Goal: Task Accomplishment & Management: Use online tool/utility

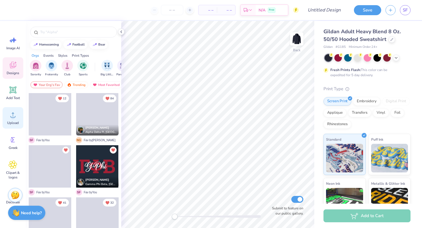
click at [11, 121] on div "Upload" at bounding box center [13, 118] width 21 height 22
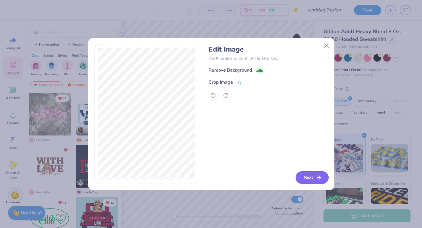
click at [318, 177] on icon "button" at bounding box center [318, 178] width 7 height 7
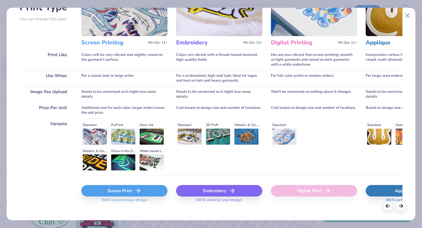
scroll to position [58, 0]
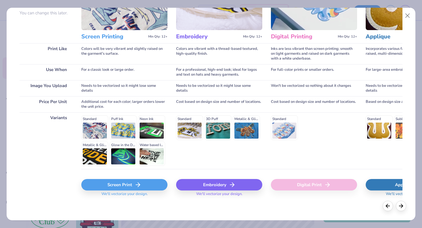
click at [140, 184] on icon at bounding box center [137, 185] width 7 height 7
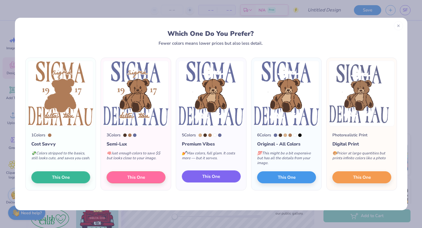
click at [193, 175] on button "This One" at bounding box center [211, 177] width 59 height 12
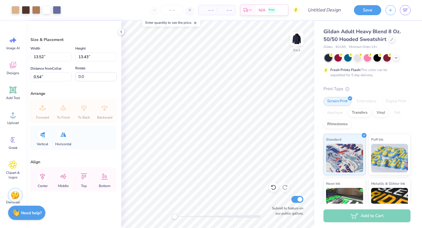
type input "11.46"
type input "11.39"
type input "2.58"
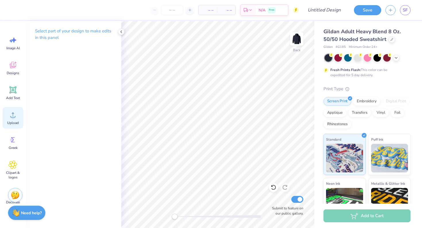
click at [3, 113] on div "Upload" at bounding box center [13, 118] width 21 height 22
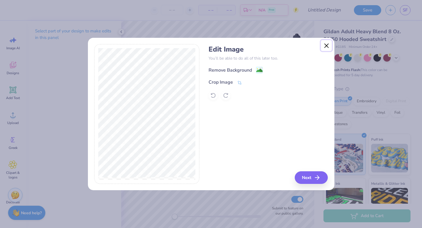
click at [326, 46] on button "Close" at bounding box center [326, 45] width 11 height 11
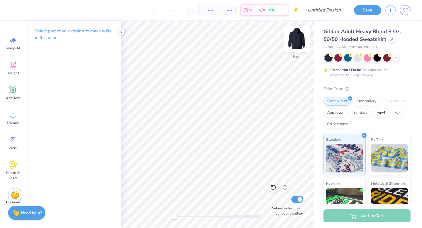
click at [290, 42] on img at bounding box center [296, 39] width 23 height 23
click at [18, 112] on div "Upload" at bounding box center [13, 118] width 21 height 22
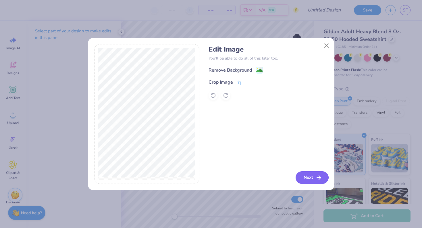
click at [311, 179] on button "Next" at bounding box center [311, 178] width 33 height 13
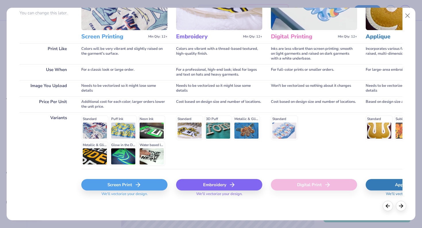
click at [134, 182] on div "Screen Print" at bounding box center [124, 184] width 86 height 11
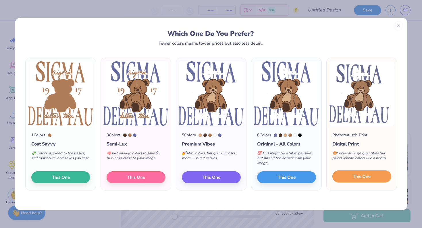
click at [374, 177] on button "This One" at bounding box center [361, 177] width 59 height 12
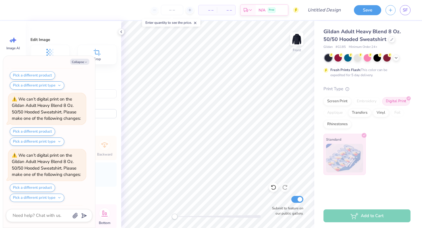
scroll to position [164, 0]
type textarea "x"
type input "10.54"
type input "9.66"
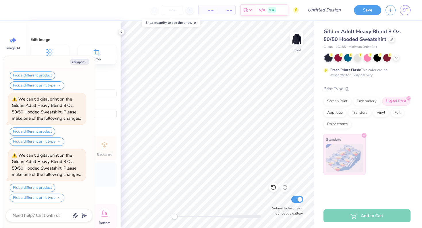
type textarea "x"
type input "6.00"
type textarea "x"
type input "11.19"
type input "10.26"
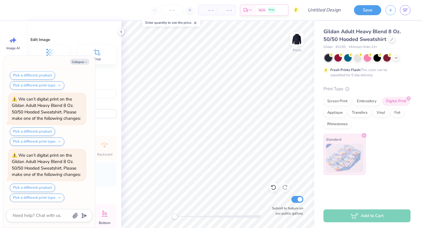
scroll to position [389, 0]
type textarea "x"
type input "11.59"
type input "10.63"
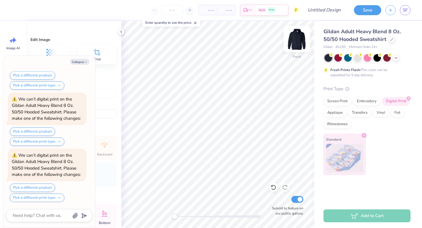
click at [293, 38] on img at bounding box center [296, 39] width 23 height 23
click at [299, 41] on img at bounding box center [296, 39] width 23 height 23
click at [299, 41] on img at bounding box center [296, 38] width 11 height 11
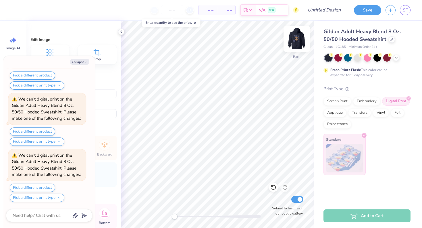
click at [298, 39] on img at bounding box center [296, 39] width 23 height 23
click at [297, 39] on img at bounding box center [296, 39] width 23 height 23
click at [121, 30] on icon at bounding box center [121, 32] width 5 height 5
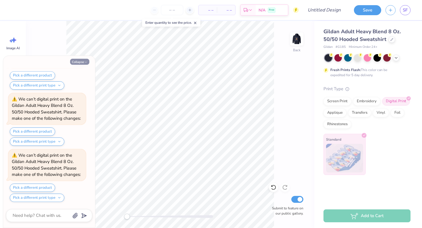
click at [75, 60] on button "Collapse" at bounding box center [79, 62] width 19 height 6
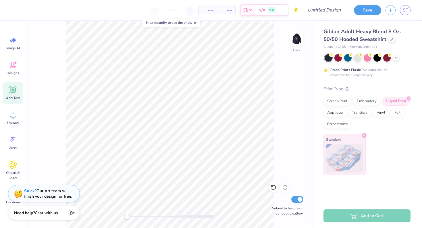
click at [10, 90] on icon at bounding box center [12, 90] width 7 height 7
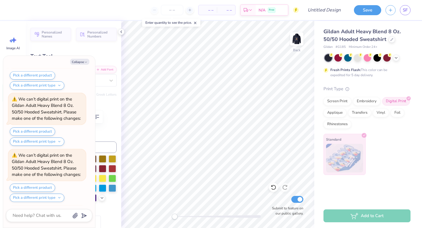
scroll to position [1233, 0]
click at [81, 62] on button "Collapse" at bounding box center [79, 62] width 19 height 6
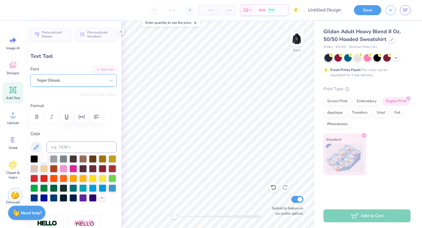
click at [63, 84] on div "Super Dream" at bounding box center [70, 80] width 69 height 9
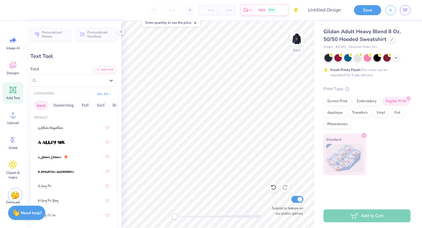
click at [47, 108] on button "Greek" at bounding box center [41, 105] width 15 height 9
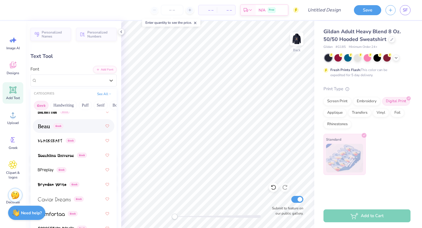
scroll to position [101, 0]
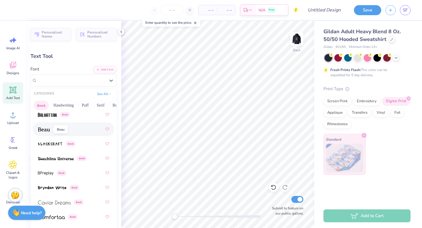
click at [48, 131] on img at bounding box center [44, 130] width 12 height 4
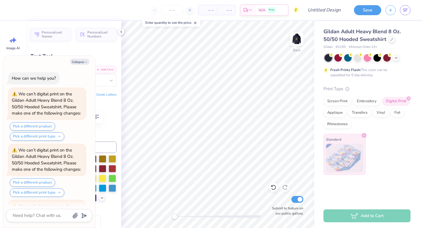
scroll to position [1289, 0]
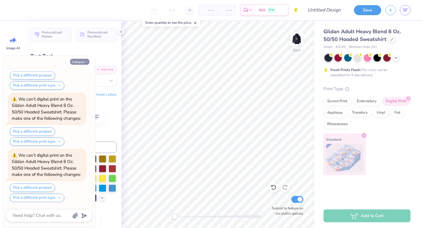
click at [80, 64] on button "Collapse" at bounding box center [79, 62] width 19 height 6
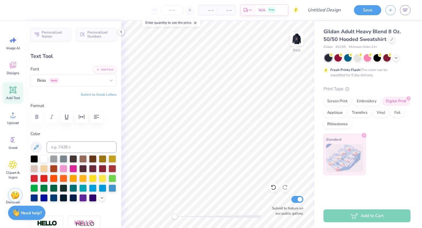
click at [97, 94] on button "Switch to Greek Letters" at bounding box center [99, 94] width 36 height 5
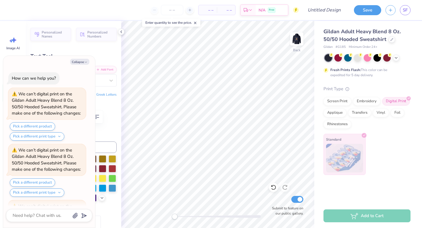
scroll to position [1345, 0]
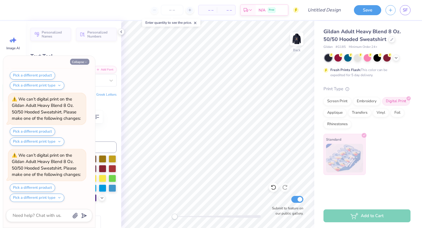
click at [84, 60] on button "Collapse" at bounding box center [79, 62] width 19 height 6
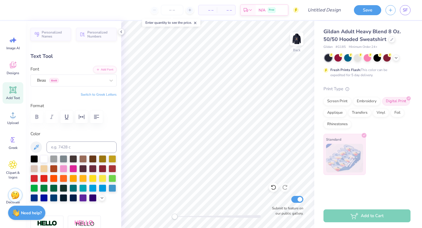
click at [12, 101] on div "Add Text" at bounding box center [13, 93] width 21 height 22
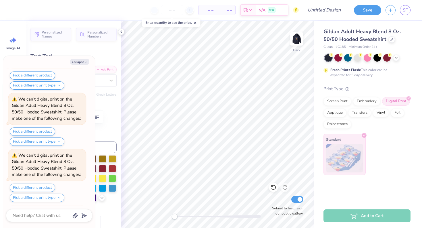
scroll to position [1458, 0]
click at [84, 61] on button "Collapse" at bounding box center [79, 62] width 19 height 6
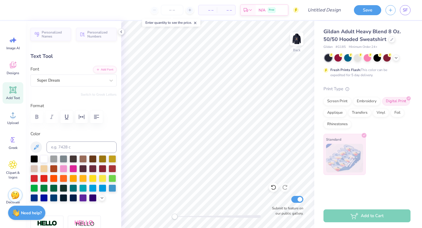
scroll to position [1514, 0]
click at [80, 72] on div "Font Super Dream" at bounding box center [73, 76] width 86 height 21
click at [80, 76] on div "Super Dream" at bounding box center [73, 81] width 86 height 12
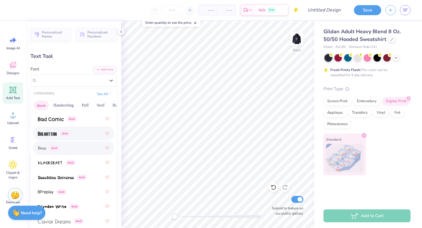
scroll to position [85, 0]
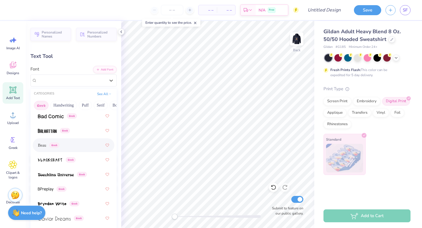
click at [47, 147] on div "Beau Greek" at bounding box center [48, 146] width 21 height 6
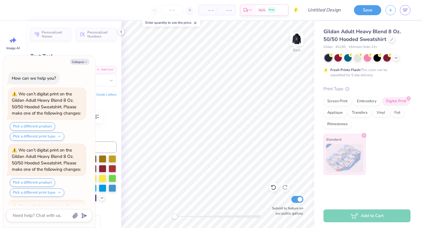
scroll to position [1570, 0]
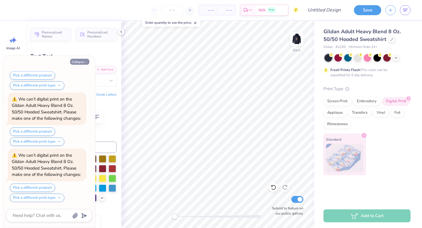
click at [83, 62] on button "Collapse" at bounding box center [79, 62] width 19 height 6
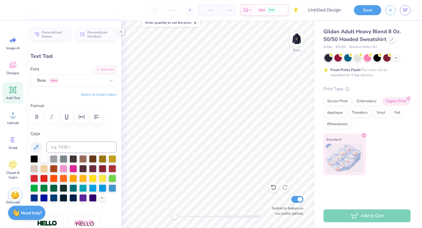
click at [94, 94] on button "Switch to Greek Letters" at bounding box center [99, 94] width 36 height 5
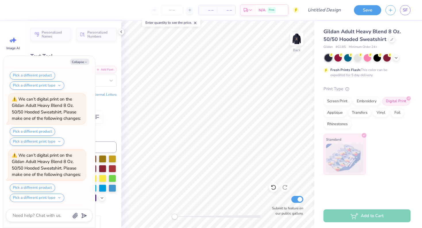
scroll to position [1683, 0]
type textarea "x"
type textarea "ΤΕΤ"
type textarea "x"
type textarea "ΤΤ"
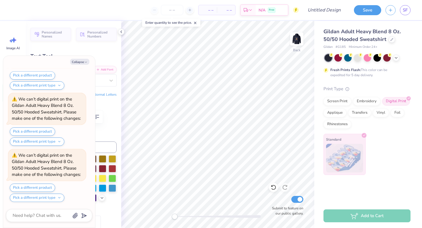
scroll to position [0, 0]
type textarea "x"
type textarea "Τ"
type textarea "x"
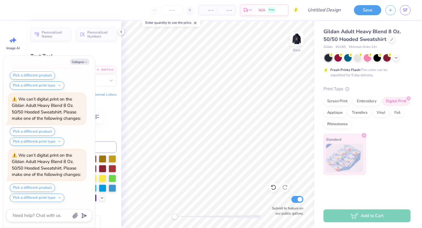
type textarea "Ε"
type textarea "x"
type textarea "ΕΔ"
type textarea "x"
type textarea "ΕΔΤ"
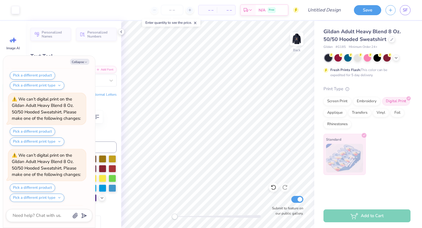
scroll to position [1795, 0]
type textarea "x"
type input "4.48"
type input "1.87"
type input "6.32"
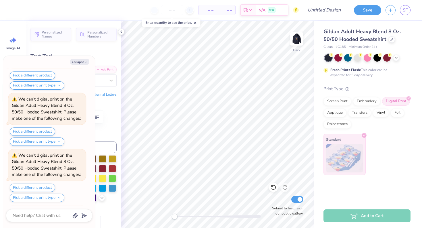
scroll to position [1851, 0]
type textarea "x"
type input "2.45"
type input "1.02"
type input "3.84"
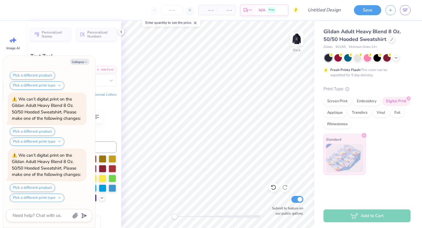
scroll to position [1964, 0]
type textarea "x"
type input "3.00"
type textarea "x"
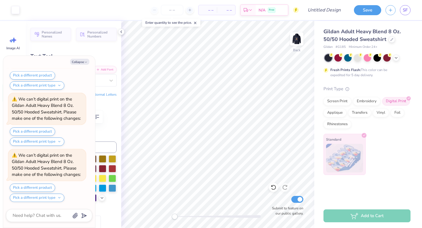
type input "3.38"
type textarea "x"
type input "7.25"
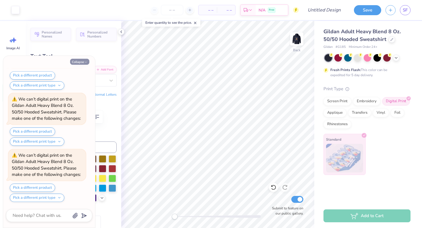
click at [73, 59] on button "Collapse" at bounding box center [79, 62] width 19 height 6
type textarea "x"
type textarea "ΔΤ"
type textarea "x"
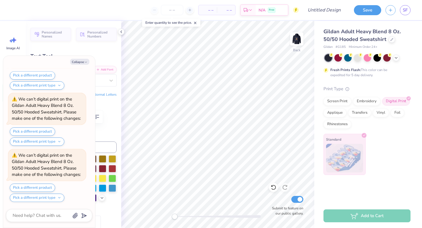
type textarea "ΕΔΤ"
type textarea "x"
type textarea "ΕΔ"
type textarea "x"
type textarea "ΕΔΣ"
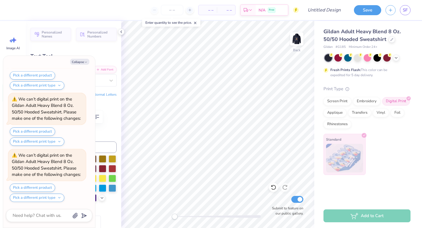
type textarea "x"
type textarea "ΕΔ"
type textarea "x"
type textarea "Ε"
type textarea "x"
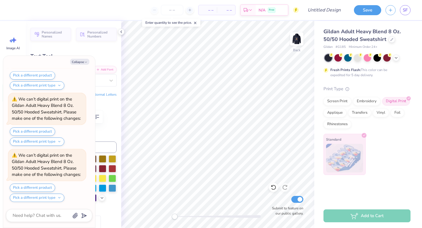
type textarea "x"
type textarea "Σ"
type textarea "x"
type textarea "ΣΔ"
type textarea "x"
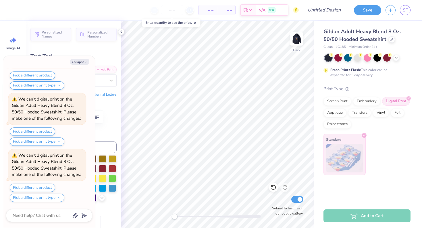
type textarea "ΣΔΤ"
type textarea "x"
type input "2.44"
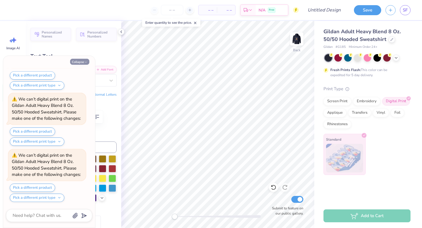
click at [78, 63] on button "Collapse" at bounding box center [79, 62] width 19 height 6
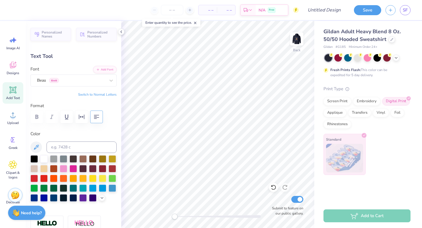
type textarea "x"
type input "3.87"
type input "1.62"
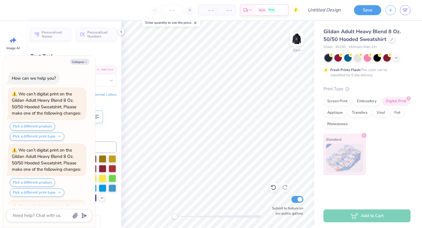
scroll to position [2527, 0]
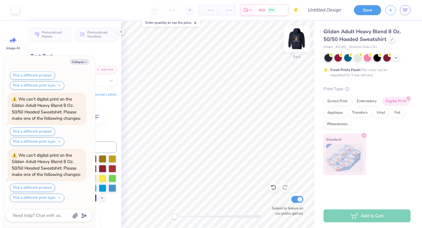
click at [295, 42] on img at bounding box center [296, 39] width 23 height 23
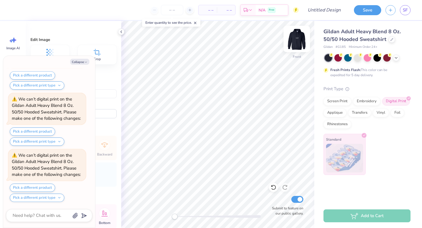
scroll to position [2752, 0]
click at [119, 168] on div "Edit Image Remove BG Crop Size & Placement Width 11.59 11.59 " Height 10.63 10.…" at bounding box center [73, 125] width 95 height 208
type textarea "x"
click at [329, 13] on input "Design Title" at bounding box center [331, 9] width 28 height 11
type input "f"
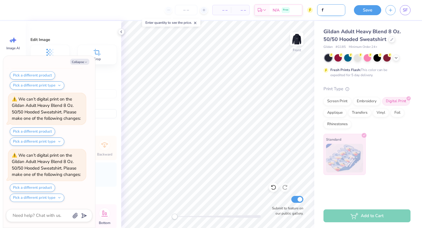
type textarea "x"
type input "fa"
type textarea "x"
type input "fal"
type textarea "x"
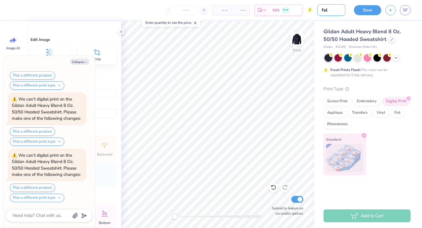
type input "fall"
type textarea "x"
type input "fall"
type textarea "x"
type input "fall f"
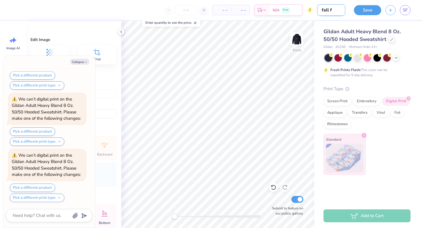
type textarea "x"
type input "fall fi"
type textarea "x"
type input "fall fin"
type textarea "x"
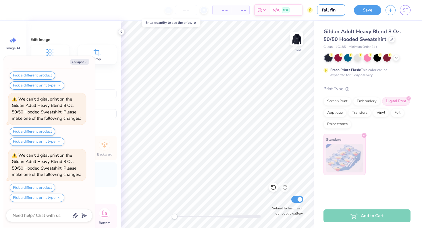
type input "fall fina"
type textarea "x"
type input "fall final"
type textarea "x"
type input "fall final n"
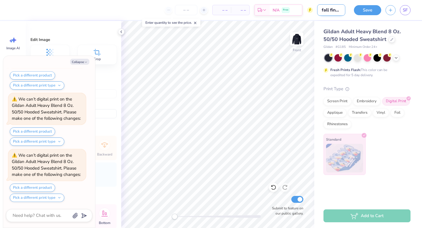
type textarea "x"
type input "fall final nd"
type textarea "x"
type input "fall final nde"
type textarea "x"
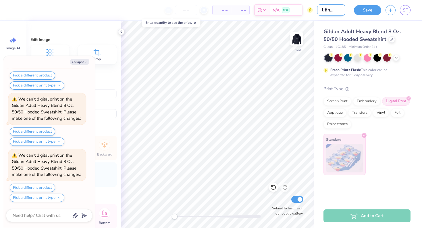
type input "fall final ndes"
type textarea "x"
type input "fall final ndesi"
type textarea "x"
type input "fall final ndes"
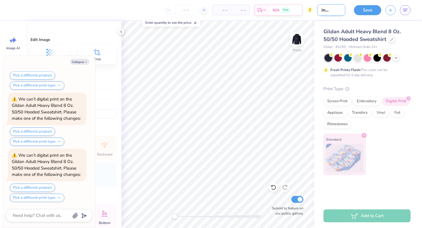
type textarea "x"
type input "fall final nde"
type textarea "x"
type input "fall final nd"
type textarea "x"
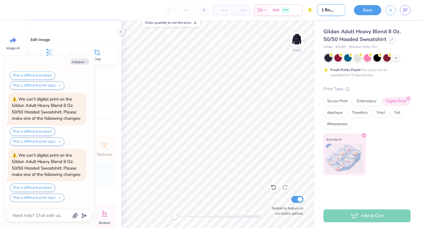
scroll to position [0, 5]
type input "fall final n"
type textarea "x"
type input "fall final"
type textarea "x"
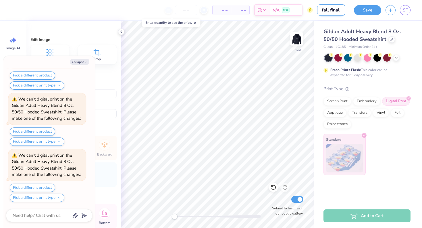
scroll to position [0, 0]
type input "fall final d"
type textarea "x"
type input "fall final de"
type textarea "x"
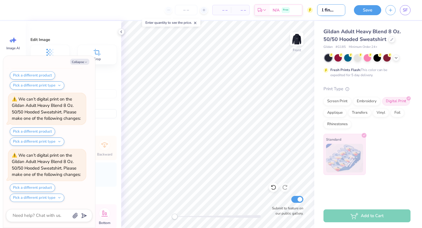
type input "fall final des"
type textarea "x"
type input "fall final desi"
type textarea "x"
type input "fall final desig"
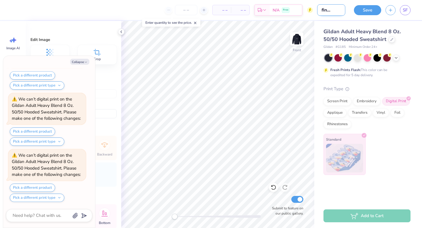
type textarea "x"
type input "fall final design"
type textarea "x"
type input "fall final design"
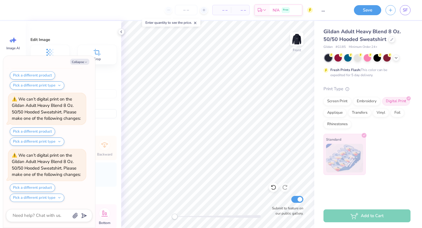
scroll to position [0, 0]
click at [362, 15] on div "Save SF" at bounding box center [385, 10] width 72 height 20
click at [362, 12] on button "Save" at bounding box center [367, 9] width 27 height 10
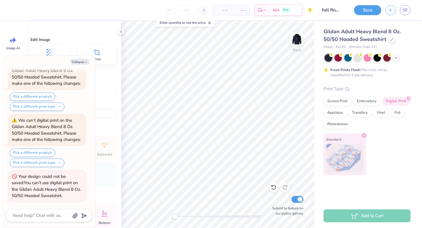
scroll to position [2818, 0]
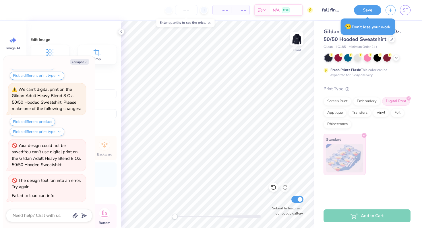
type textarea "x"
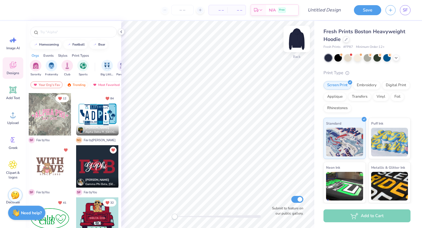
click at [296, 37] on img at bounding box center [296, 39] width 23 height 23
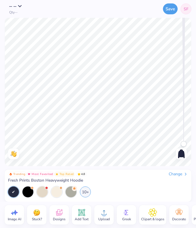
click at [1, 81] on div "Need help? Chat with us. Front" at bounding box center [98, 92] width 196 height 149
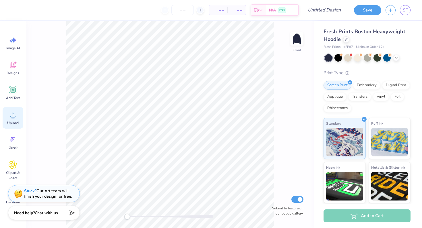
click at [15, 111] on icon at bounding box center [13, 115] width 9 height 9
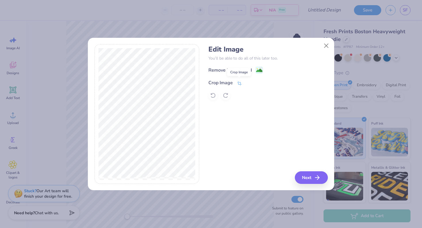
click at [240, 81] on icon at bounding box center [239, 83] width 5 height 5
click at [320, 177] on div "Edit Image You’ll be able to do all of this later too. Remove Background Crop I…" at bounding box center [267, 114] width 119 height 140
click at [311, 177] on div "Edit Image You’ll be able to do all of this later too. Remove Background Crop I…" at bounding box center [267, 114] width 119 height 140
click at [247, 84] on button at bounding box center [249, 83] width 6 height 6
click at [317, 177] on icon "button" at bounding box center [318, 178] width 7 height 7
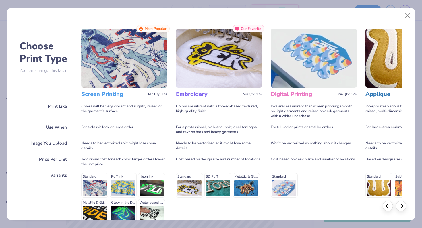
scroll to position [58, 0]
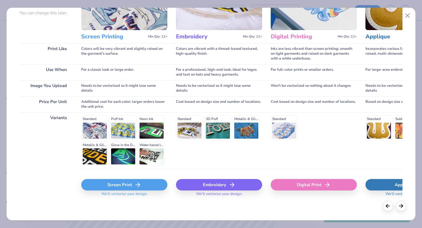
click at [143, 186] on div "Screen Print" at bounding box center [124, 184] width 86 height 11
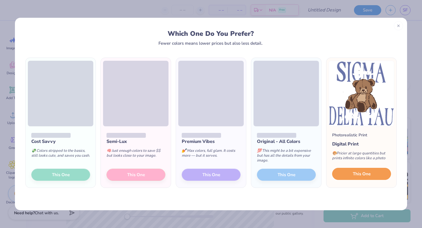
click at [358, 172] on span "This One" at bounding box center [362, 174] width 18 height 7
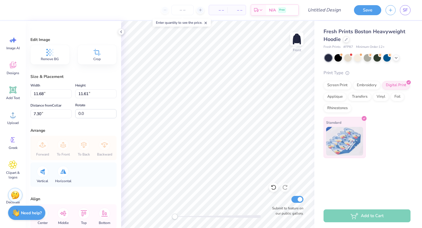
type input "11.68"
type input "11.61"
type input "13.04"
type input "12.95"
type input "5.90"
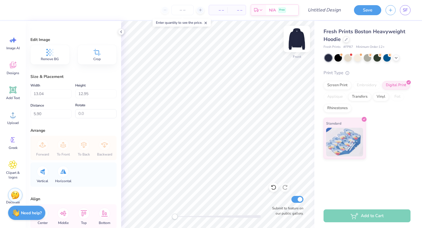
click at [294, 43] on img at bounding box center [296, 39] width 23 height 23
click at [13, 115] on icon at bounding box center [13, 115] width 9 height 9
click at [299, 40] on img at bounding box center [296, 39] width 23 height 23
click at [121, 33] on icon at bounding box center [121, 32] width 5 height 5
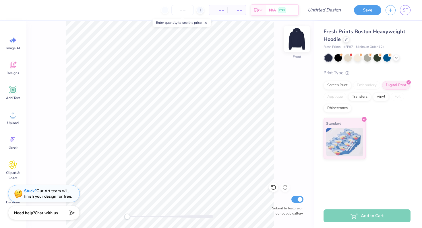
click at [294, 42] on img at bounding box center [296, 39] width 23 height 23
click at [11, 95] on div "Add Text" at bounding box center [13, 93] width 21 height 22
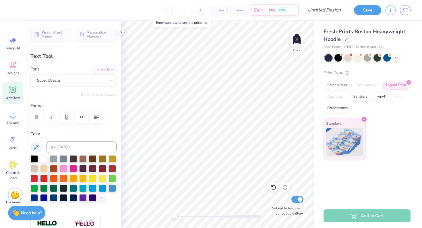
type textarea "T"
type textarea "SDT"
click at [95, 82] on div "Super Dream" at bounding box center [70, 80] width 69 height 9
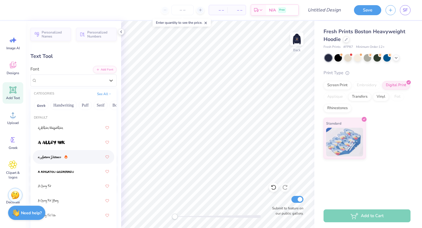
scroll to position [7, 0]
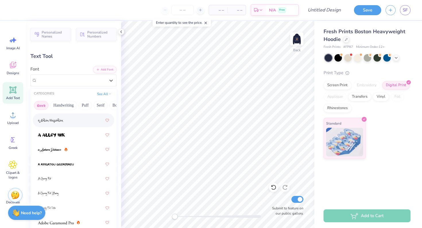
click at [39, 105] on button "Greek" at bounding box center [41, 105] width 15 height 9
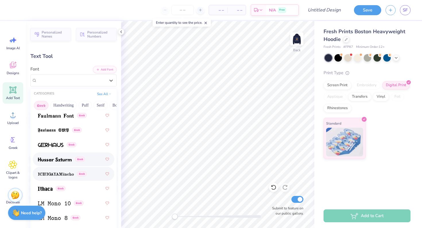
scroll to position [286, 0]
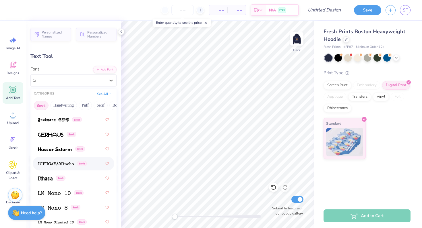
click at [63, 160] on div "Greek" at bounding box center [73, 164] width 71 height 10
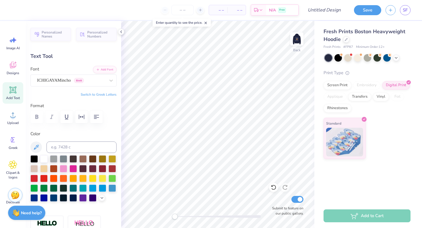
click at [96, 95] on button "Switch to Greek Letters" at bounding box center [99, 94] width 36 height 5
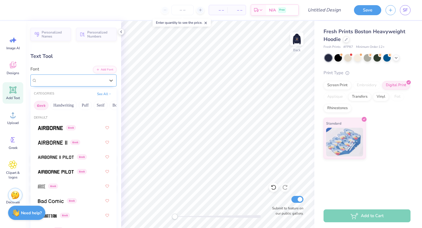
click at [93, 81] on div "ICHIGAYAMincho Greek" at bounding box center [70, 80] width 69 height 9
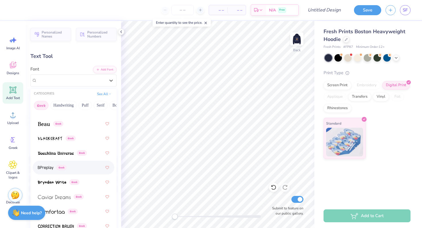
scroll to position [108, 0]
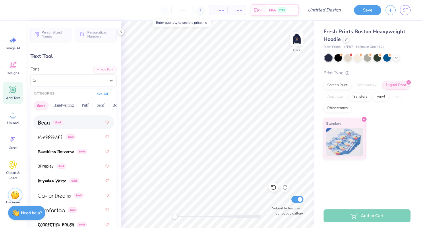
click at [49, 125] on img at bounding box center [44, 123] width 12 height 4
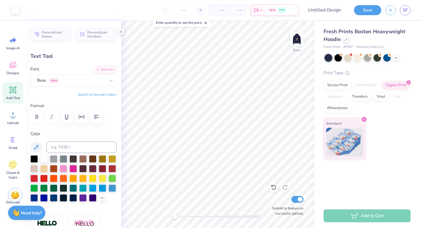
type input "4.85"
type input "2.03"
type input "5.74"
type input "3.73"
type input "1.56"
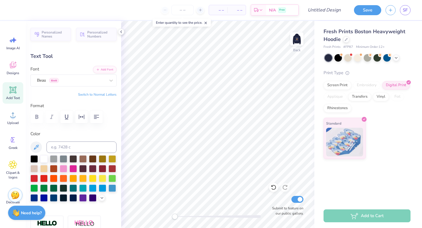
type input "3.47"
type input "3.15"
type input "1.32"
type input "3.00"
type input "3.70"
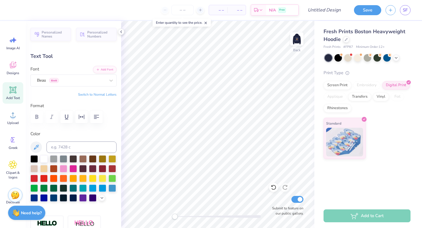
type input "1.55"
click at [294, 39] on img at bounding box center [296, 39] width 23 height 23
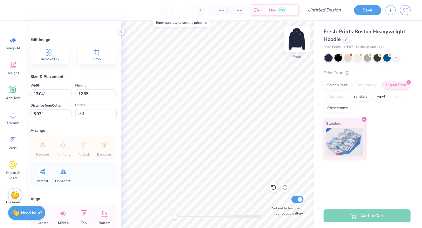
type input "14.06"
type input "13.97"
type input "5.43"
click at [299, 39] on img at bounding box center [296, 39] width 23 height 23
click at [299, 39] on img at bounding box center [296, 38] width 11 height 11
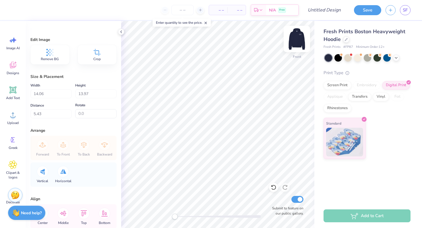
click at [301, 36] on img at bounding box center [296, 39] width 23 height 23
click at [365, 8] on button "Save" at bounding box center [367, 9] width 27 height 10
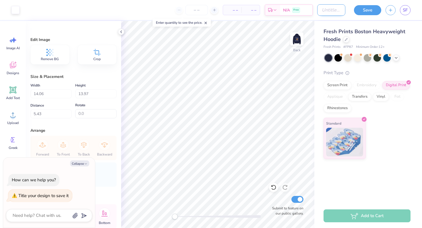
type textarea "x"
click at [327, 13] on input "Design Title" at bounding box center [331, 9] width 28 height 11
type input "f"
type textarea "x"
type input "fsa"
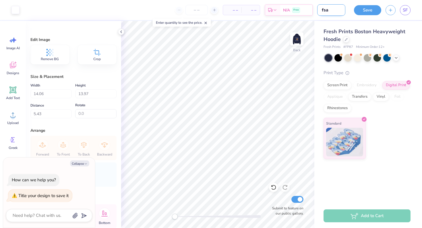
type textarea "x"
type input "fsal"
type textarea "x"
type input "fsall"
type textarea "x"
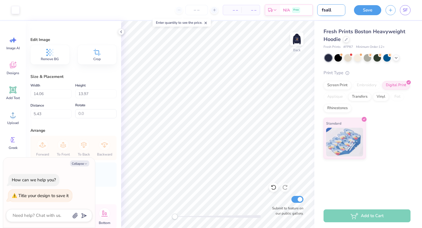
type input "fsall"
type textarea "x"
type input "fsall"
type textarea "x"
type input "fsal"
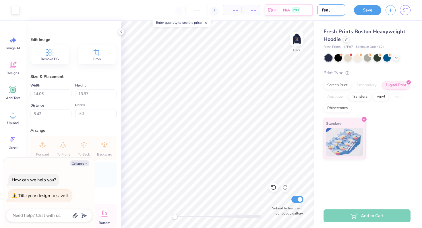
type textarea "x"
type input "fsa"
type textarea "x"
type input "fs"
type textarea "x"
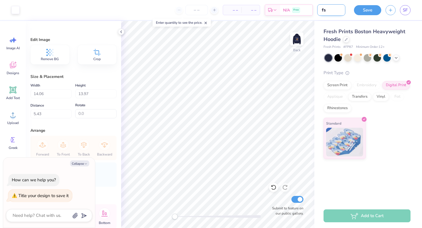
type input "f"
type textarea "x"
type input "fa"
type textarea "x"
type input "fal"
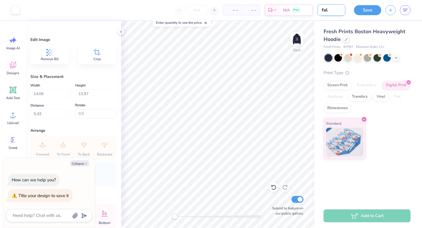
type textarea "x"
type input "fall"
type textarea "x"
type input "fall"
type textarea "x"
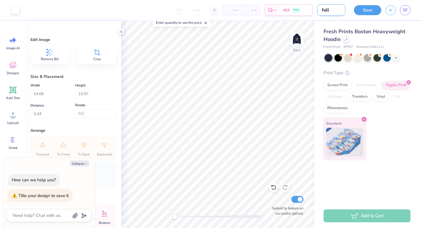
type input "fall 2"
type textarea "x"
type input "fall 20"
type textarea "x"
type input "fall 202"
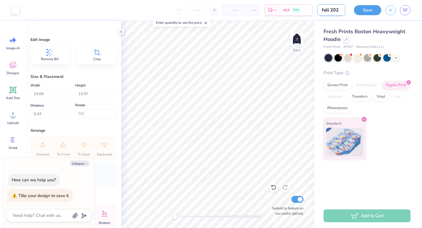
type textarea "x"
type input "fall 2025"
type textarea "x"
type input "fall 2025"
type textarea "x"
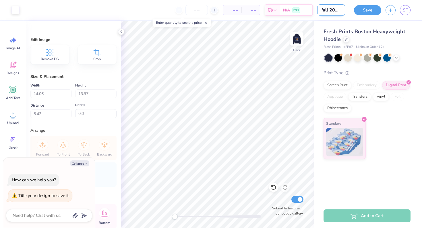
type input "fall 2025 f"
type textarea "x"
type input "fall 2025 fi"
type textarea "x"
type input "fall 2025 fin"
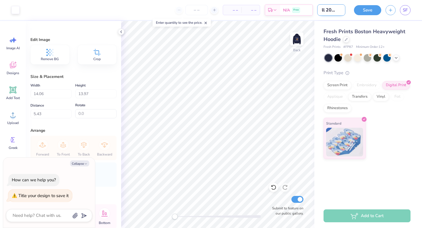
type textarea "x"
type input "fall 2025 fina"
type textarea "x"
type input "fall 2025 final"
type textarea "x"
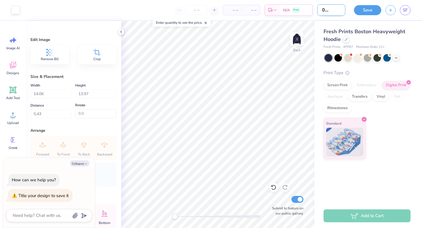
type input "fall 2025 final"
type textarea "x"
type input "fall 2025 final d"
type textarea "x"
type input "fall 2025 final de"
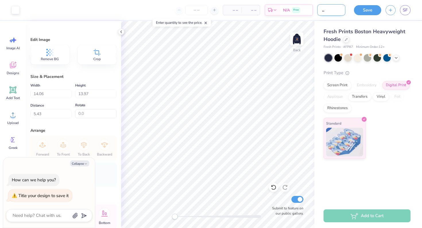
type textarea "x"
type input "fall 2025 final des"
type textarea "x"
type input "fall 2025 final desi"
type textarea "x"
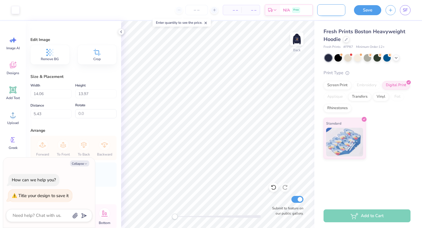
type input "fall 2025 final desig"
type textarea "x"
type input "fall 2025 final design"
type textarea "x"
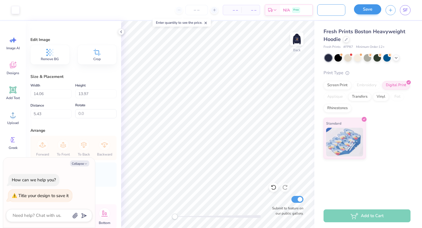
type input "fall 2025 final design"
click at [378, 9] on button "Save" at bounding box center [367, 9] width 27 height 10
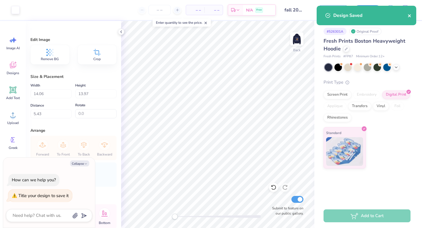
click at [409, 16] on icon "close" at bounding box center [409, 15] width 3 height 3
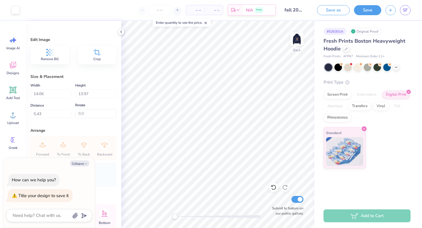
click at [407, 11] on div "Design Saved" at bounding box center [366, 18] width 102 height 26
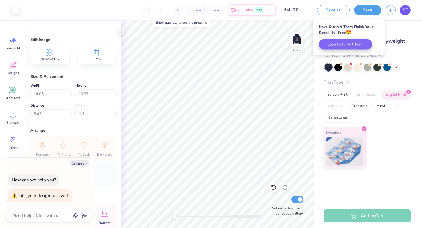
click at [405, 11] on body "Art colors – – Per Item – – Total Est. Delivery N/A Free Design Title fall 2025…" at bounding box center [211, 114] width 422 height 228
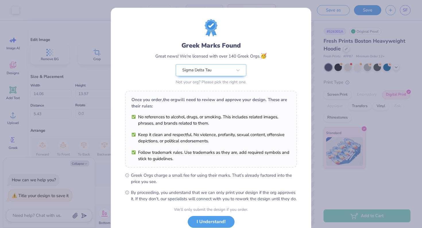
scroll to position [40, 0]
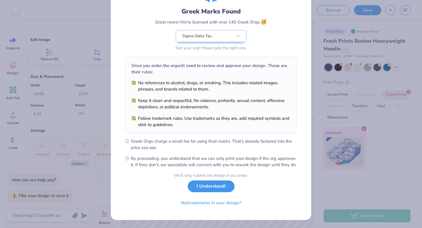
click at [208, 192] on button "I Understand!" at bounding box center [211, 187] width 47 height 12
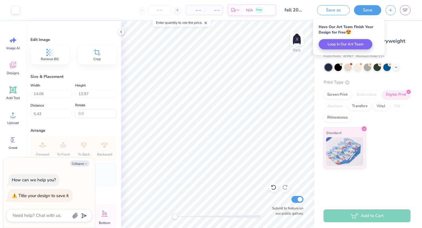
scroll to position [0, 0]
click at [409, 9] on link "SF" at bounding box center [405, 10] width 11 height 10
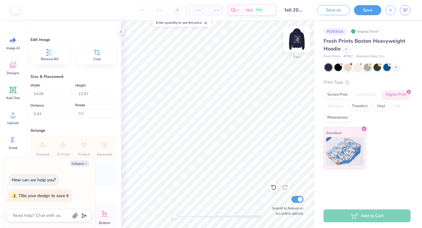
click at [290, 40] on div at bounding box center [297, 39] width 26 height 26
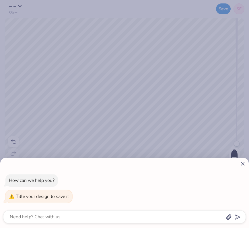
click at [20, 22] on div "How can we help you? Title your design to save it" at bounding box center [124, 114] width 249 height 228
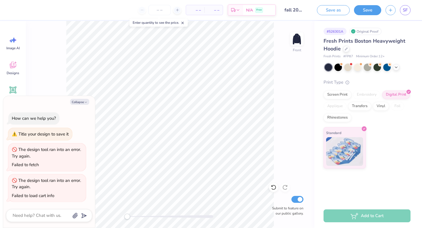
type textarea "x"
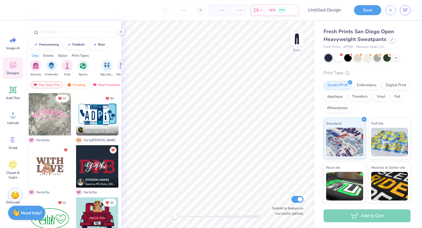
click at [73, 85] on div "Trending" at bounding box center [76, 85] width 24 height 7
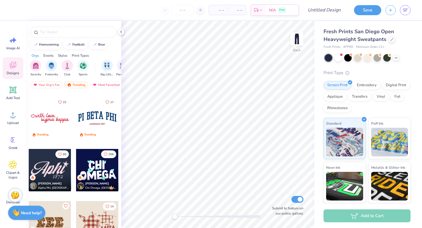
scroll to position [675, 0]
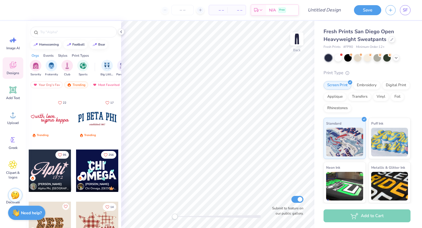
click at [53, 119] on div at bounding box center [50, 119] width 42 height 42
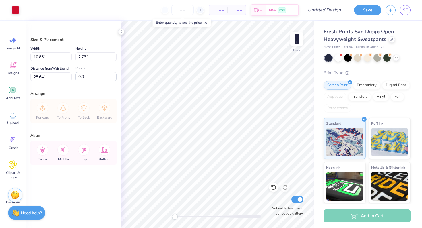
type input "7.03"
type input "1.77"
type input "26.60"
click at [203, 217] on div at bounding box center [218, 217] width 86 height 3
type input "-26.2"
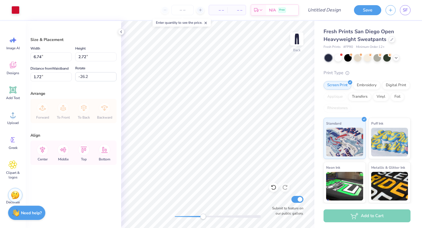
type input "-15.8"
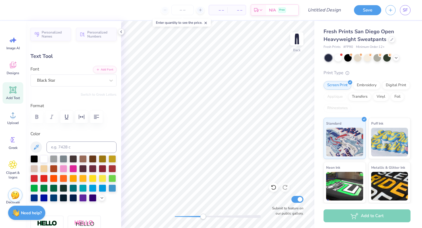
scroll to position [0, 0]
type textarea "sig delt"
type input "0.0"
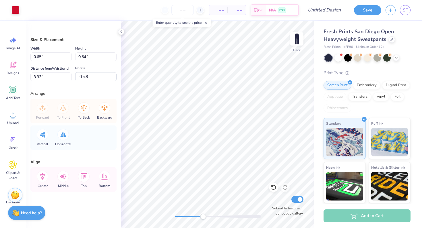
type input "41.1"
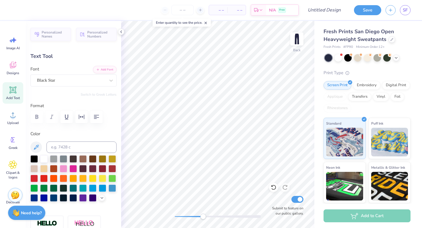
type input "4.60"
type input "1.75"
type input "1.84"
type input "3.12"
type input "1.74"
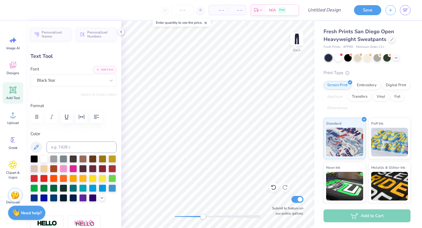
type input "2.48"
type input "3.65"
type input "2.04"
type input "2.43"
type input "-16.1"
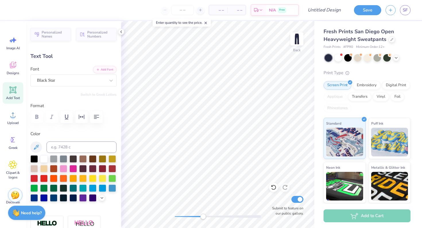
type input "4.60"
type input "1.75"
type input "1.87"
type input "-15.8"
click at [41, 158] on div at bounding box center [43, 158] width 7 height 7
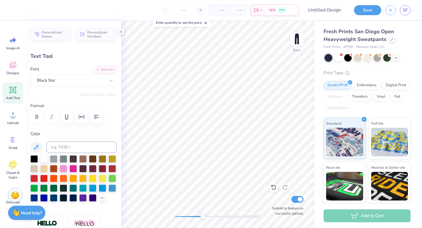
type input "3.65"
type input "2.05"
type input "2.42"
click at [44, 159] on div at bounding box center [43, 158] width 7 height 7
type input "-14.8"
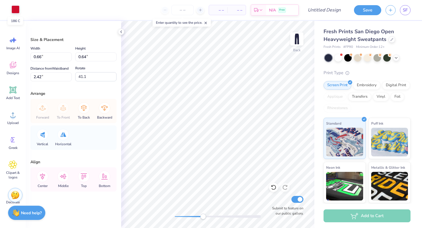
click at [14, 9] on div at bounding box center [15, 9] width 8 height 8
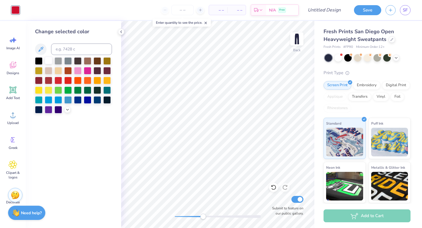
click at [47, 59] on div at bounding box center [48, 60] width 7 height 7
click at [88, 61] on div at bounding box center [87, 60] width 7 height 7
click at [49, 63] on div at bounding box center [48, 60] width 7 height 7
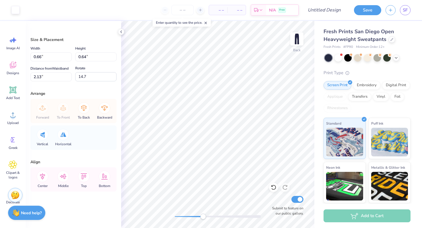
type input "30.8"
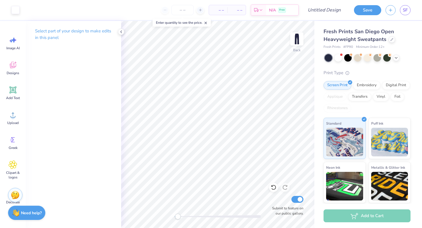
click at [178, 220] on div "Back Submit to feature on our public gallery." at bounding box center [217, 125] width 193 height 208
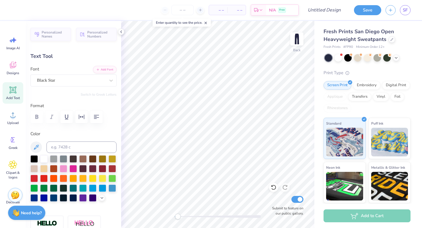
type input "-21.3"
type input "3.67"
type input "2.00"
type input "2.45"
type input "0.0"
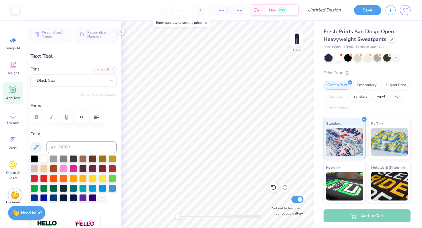
type input "2.47"
type input "0.0"
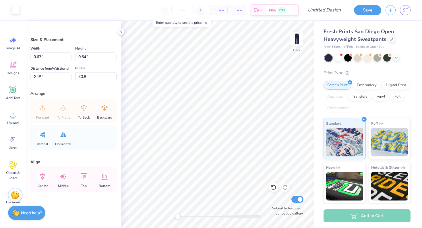
type input "0.80"
type input "0.75"
type input "2.08"
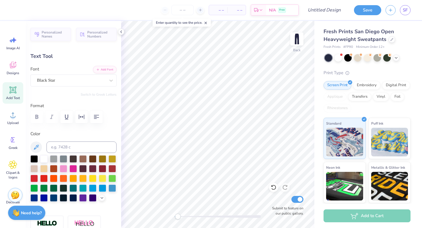
type input "0.0"
type input "3.50"
type input "2.36"
type input "2.39"
type input "0.0"
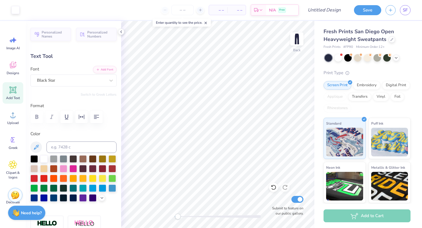
type input "4.46"
type input "2.04"
type input "1.79"
type input "0.0"
type input "3.52"
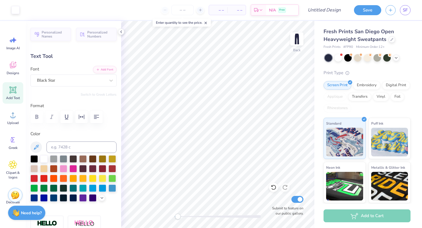
type input "2.32"
type input "2.05"
type input "0.0"
type input "2.02"
type input "0.0"
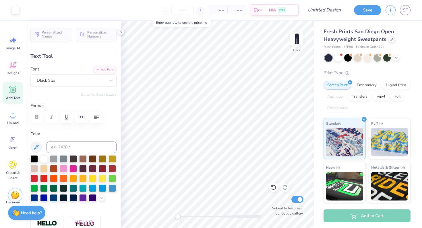
type input "4.38"
type input "2.24"
type input "1.55"
type input "0.0"
type input "3.52"
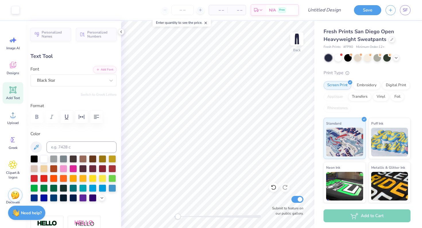
type input "2.32"
type input "2.02"
type input "0.0"
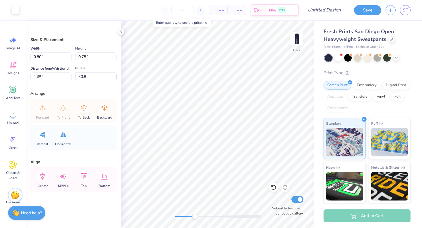
click at [195, 217] on div at bounding box center [218, 217] width 86 height 3
type input "13.1"
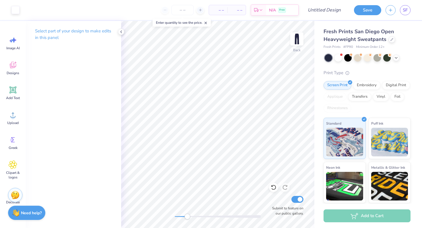
click at [187, 220] on div at bounding box center [218, 217] width 86 height 6
click at [328, 7] on input "Design Title" at bounding box center [331, 9] width 28 height 11
type input "p"
type input "fall pants 2025"
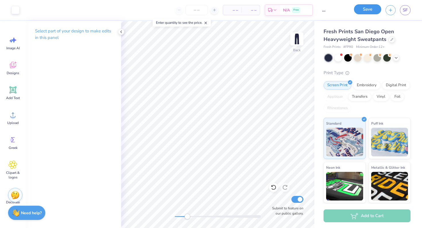
click at [366, 9] on button "Save" at bounding box center [367, 9] width 27 height 10
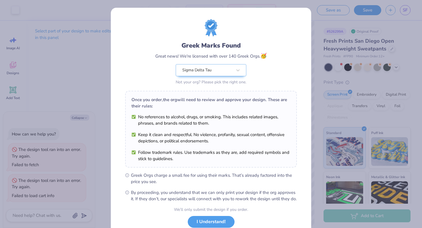
click at [104, 112] on div "Greek Marks Found Great news! We're licensed with over 140 Greek Orgs. 🥳 Sigma …" at bounding box center [211, 114] width 422 height 228
click at [195, 225] on button "I Understand!" at bounding box center [211, 221] width 47 height 12
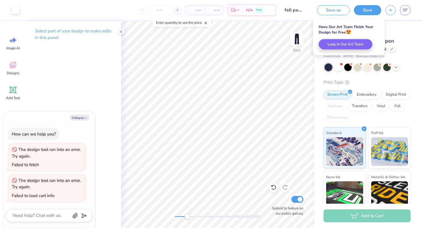
type textarea "x"
